Goal: Information Seeking & Learning: Understand process/instructions

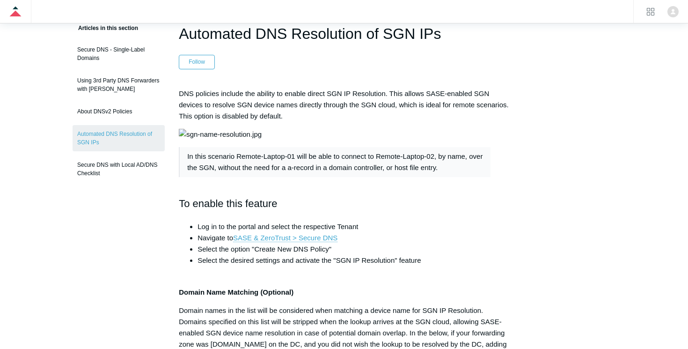
scroll to position [66, 0]
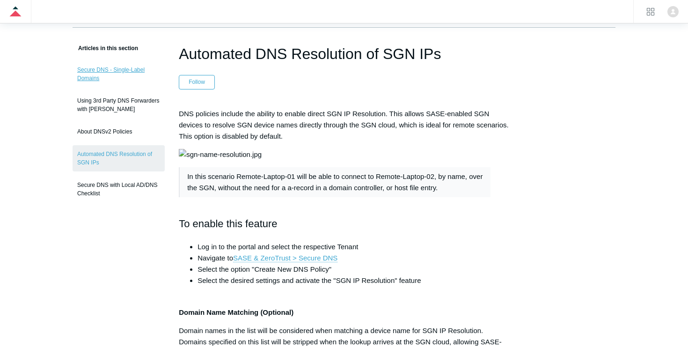
click at [108, 70] on link "Secure DNS - Single-Label Domains" at bounding box center [119, 74] width 92 height 26
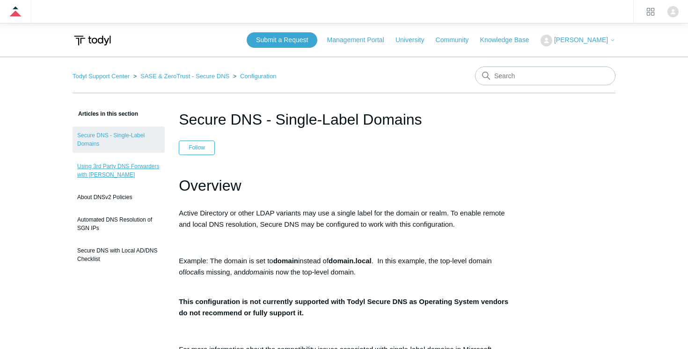
click at [114, 180] on link "Using 3rd Party DNS Forwarders with [PERSON_NAME]" at bounding box center [119, 170] width 92 height 26
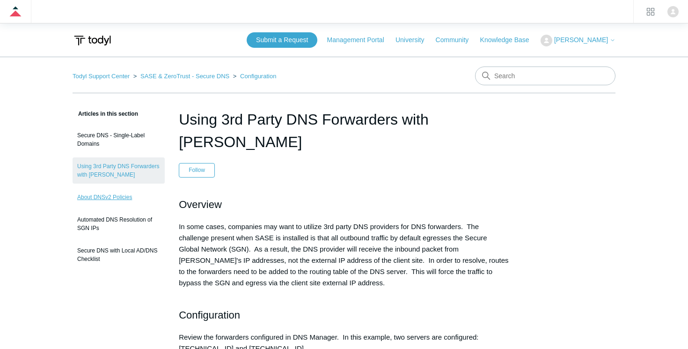
click at [123, 197] on link "About DNSv2 Policies" at bounding box center [119, 197] width 92 height 18
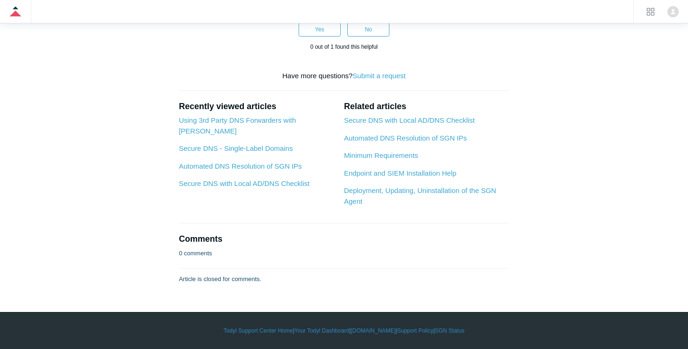
scroll to position [2940, 0]
drag, startPoint x: 216, startPoint y: 92, endPoint x: 455, endPoint y: 105, distance: 240.0
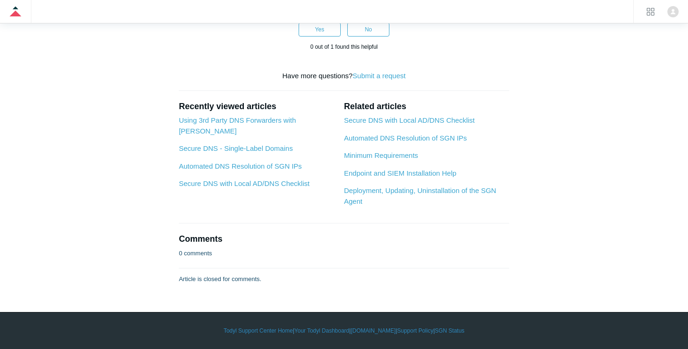
drag, startPoint x: 445, startPoint y: 103, endPoint x: 235, endPoint y: 95, distance: 209.9
drag, startPoint x: 469, startPoint y: 103, endPoint x: 223, endPoint y: 85, distance: 246.0
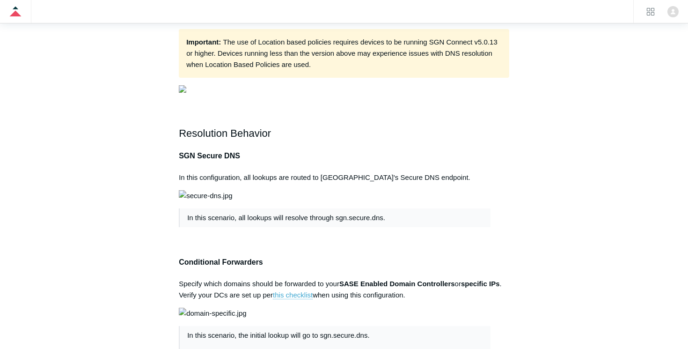
scroll to position [0, 0]
